Goal: Task Accomplishment & Management: Complete application form

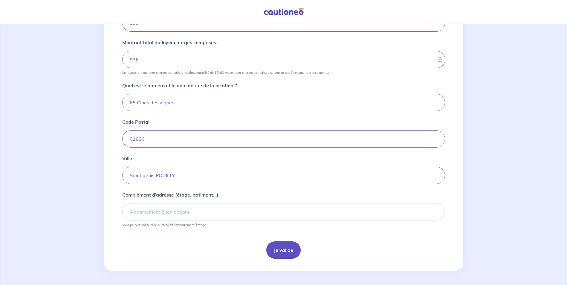
click at [283, 255] on button "Je valide" at bounding box center [283, 250] width 34 height 17
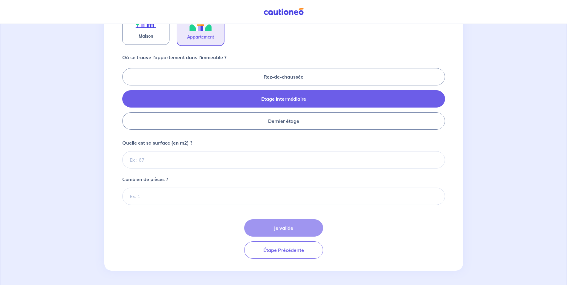
scroll to position [196, 0]
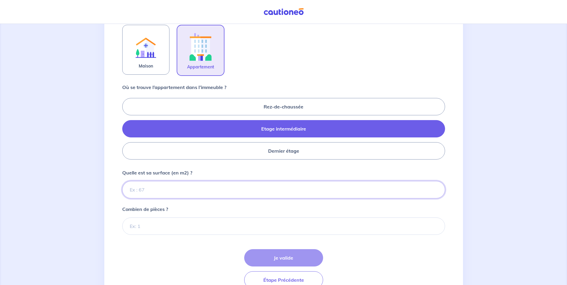
click at [195, 188] on input "Quelle est sa surface (en m2) ?" at bounding box center [283, 189] width 323 height 17
click at [238, 194] on input "Quelle est sa surface (en m2) ?" at bounding box center [283, 189] width 323 height 17
type input "36"
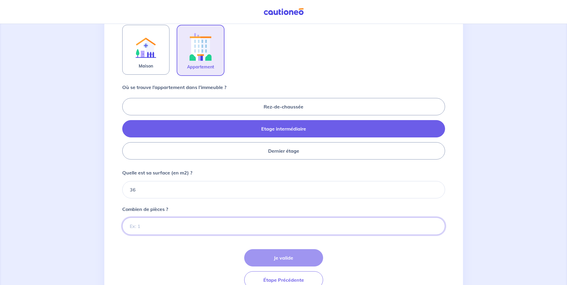
click at [271, 229] on input "Combien de pièces ?" at bounding box center [283, 226] width 323 height 17
type input "1"
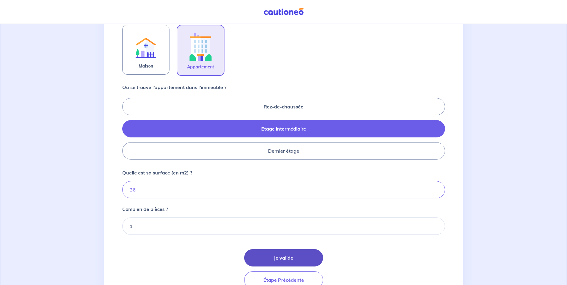
click at [293, 259] on button "Je valide" at bounding box center [283, 257] width 79 height 17
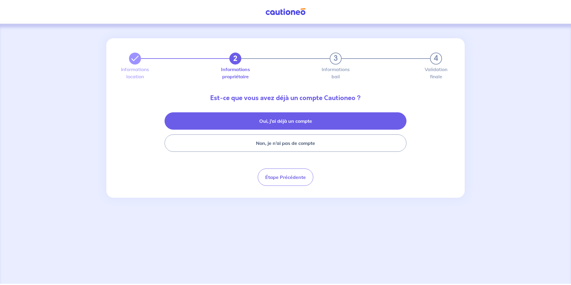
click at [298, 125] on button "Oui, j’ai déjà un compte" at bounding box center [286, 120] width 242 height 17
